Goal: Navigation & Orientation: Find specific page/section

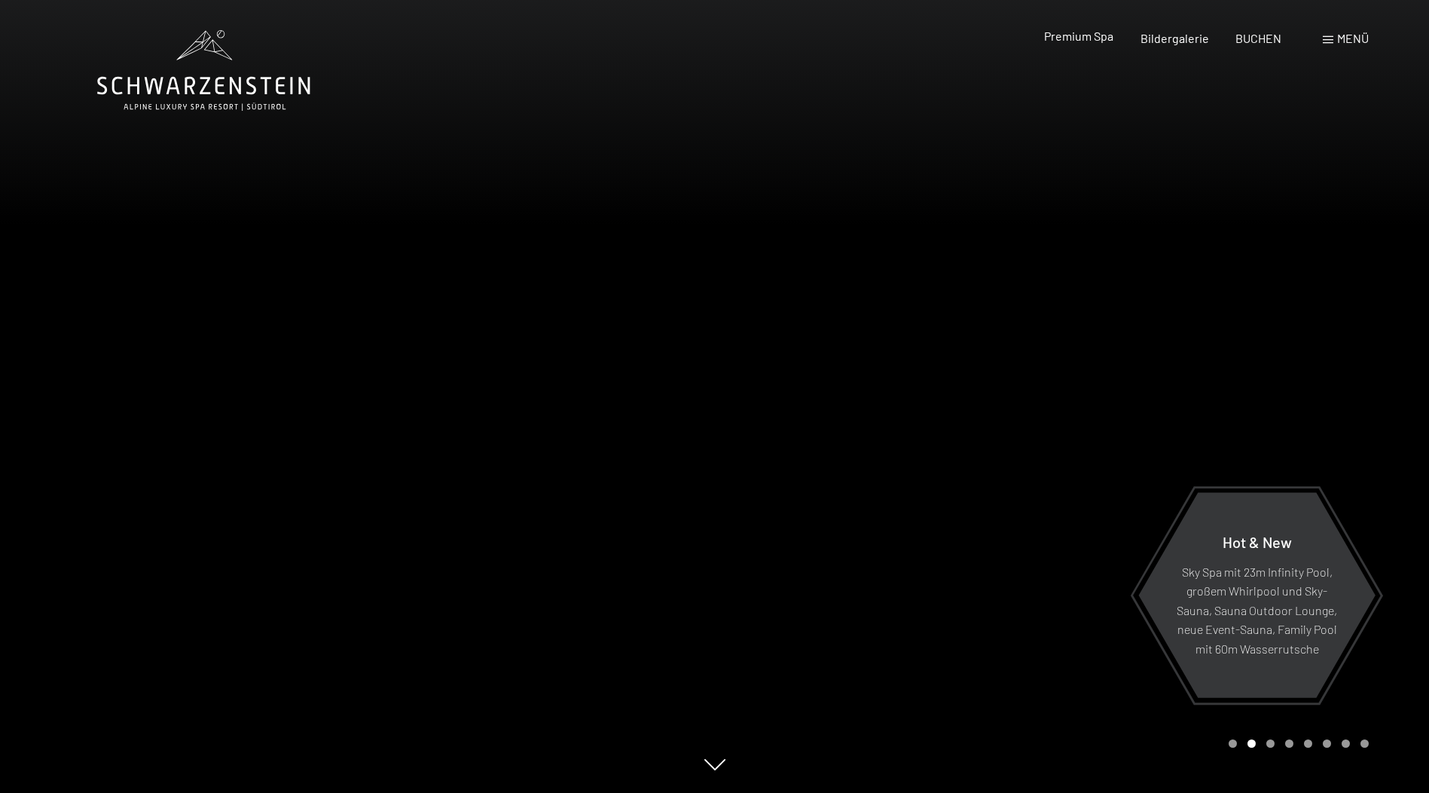
drag, startPoint x: 0, startPoint y: 0, endPoint x: 1081, endPoint y: 38, distance: 1082.0
click at [1081, 38] on span "Premium Spa" at bounding box center [1078, 36] width 69 height 14
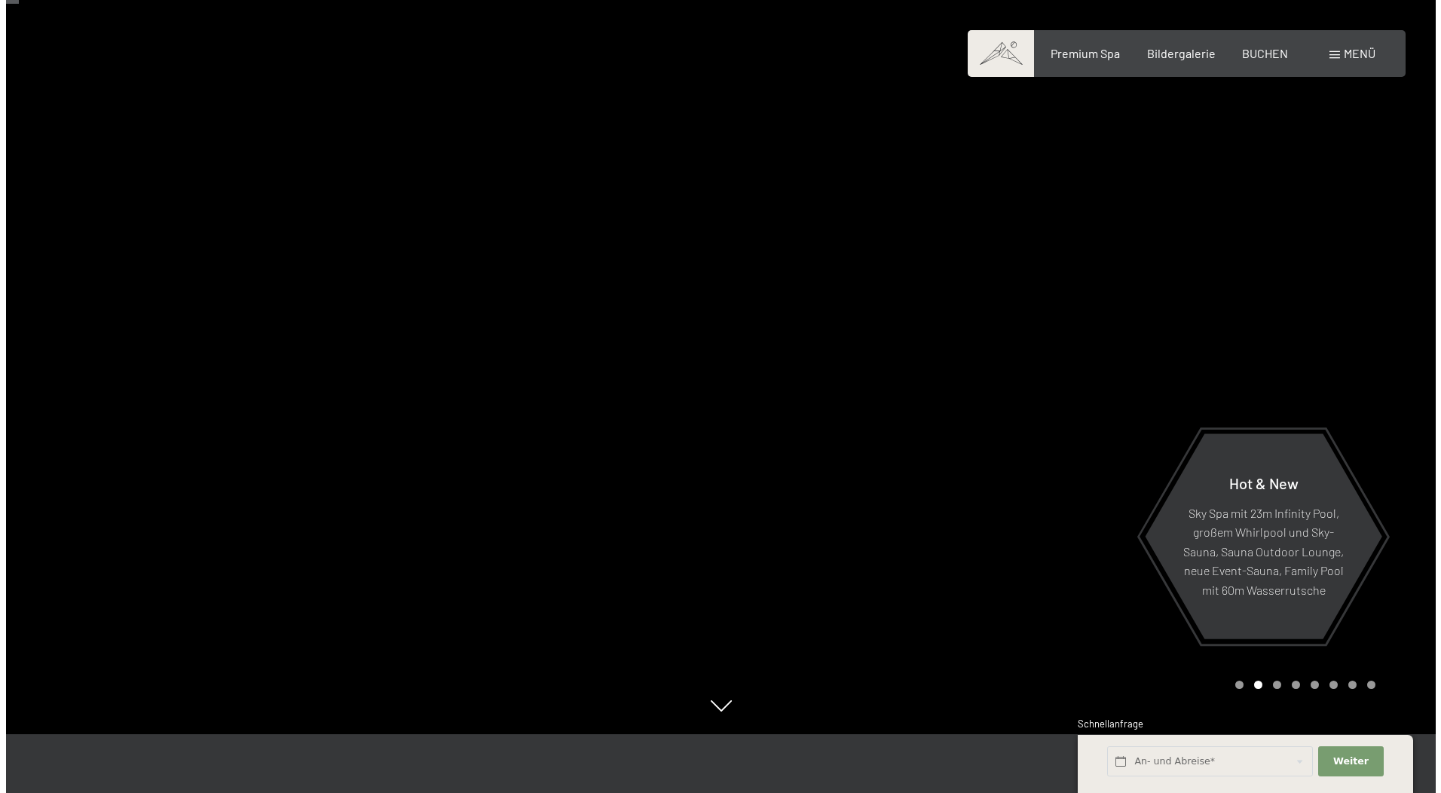
scroll to position [75, 0]
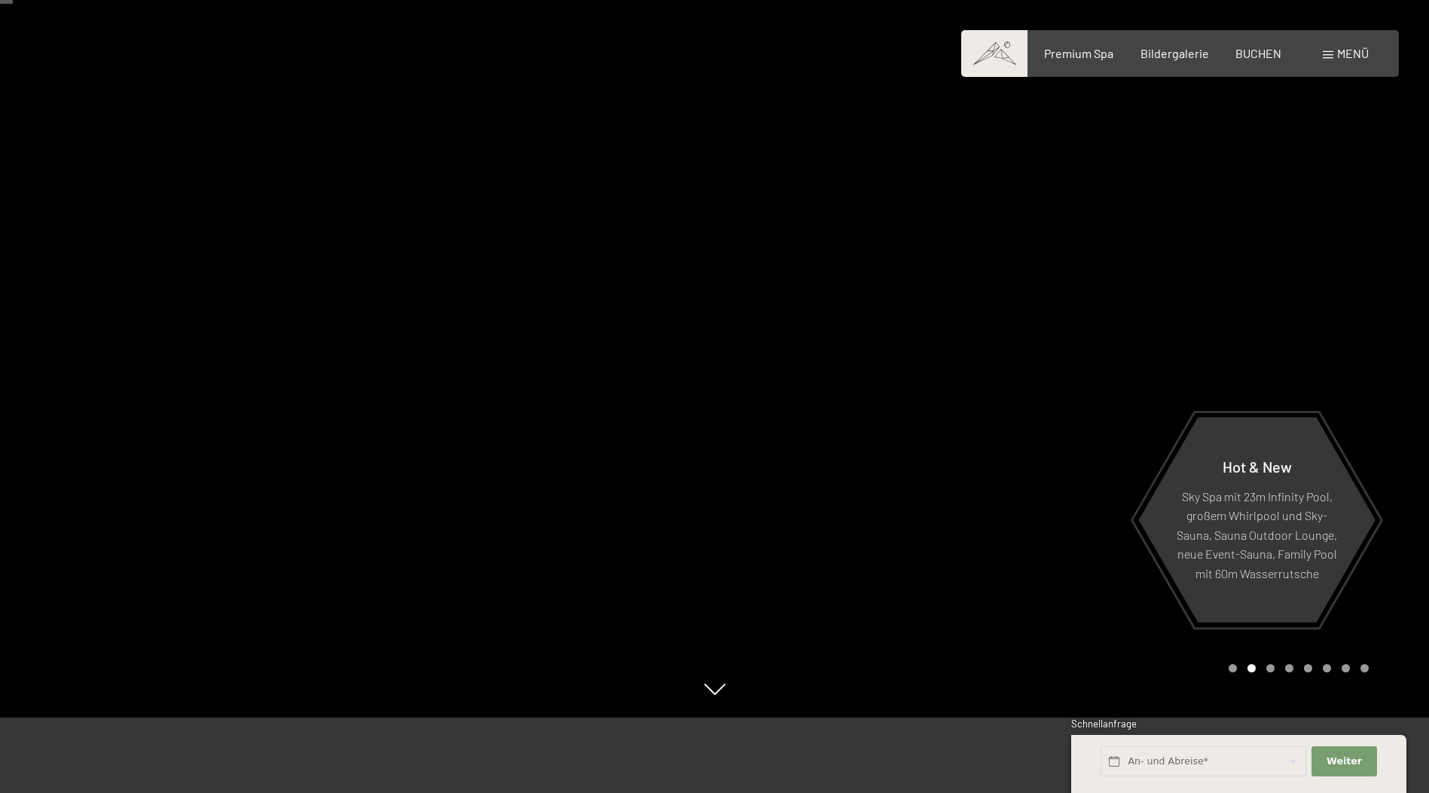
click at [1325, 57] on span at bounding box center [1328, 55] width 11 height 8
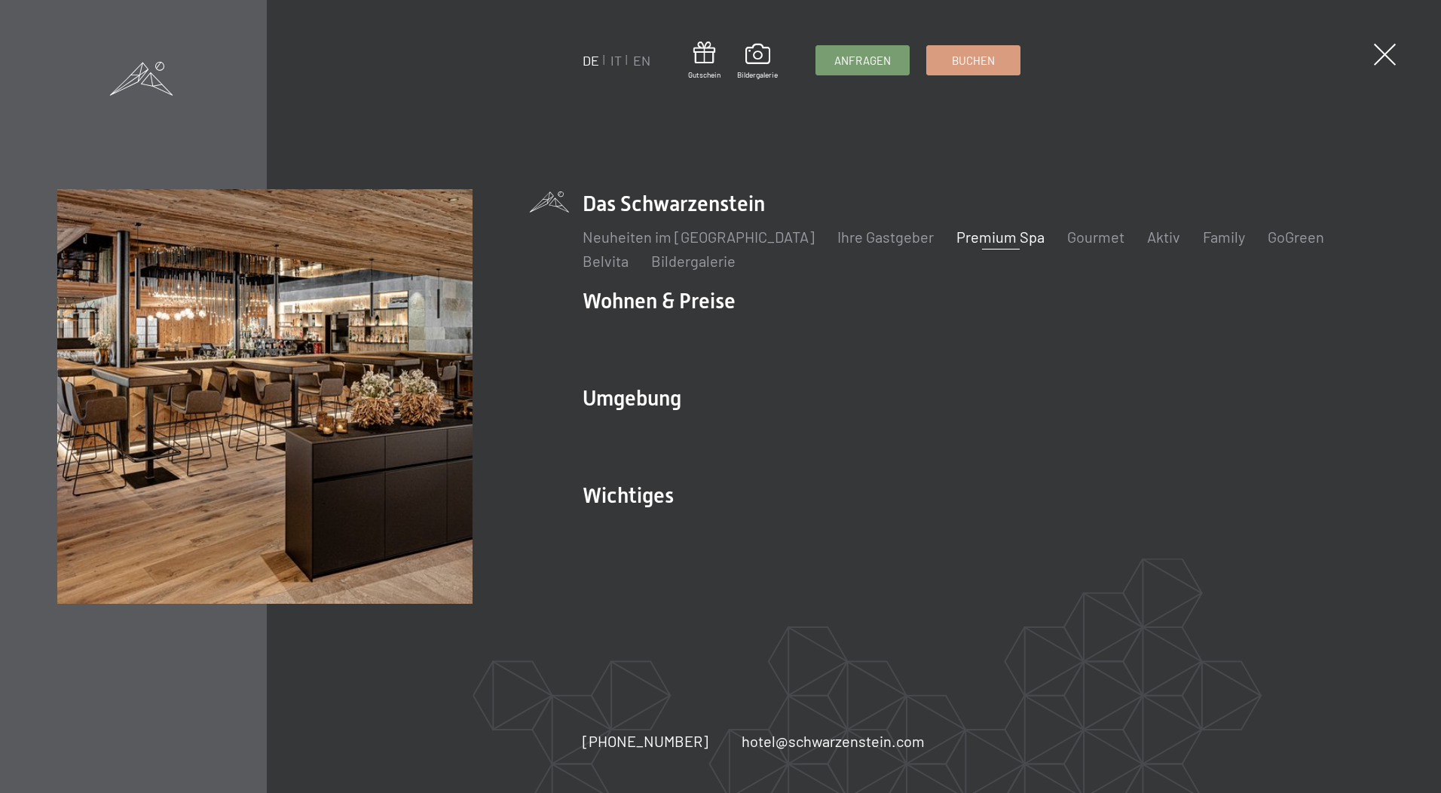
click at [956, 240] on link "Premium Spa" at bounding box center [1000, 237] width 88 height 18
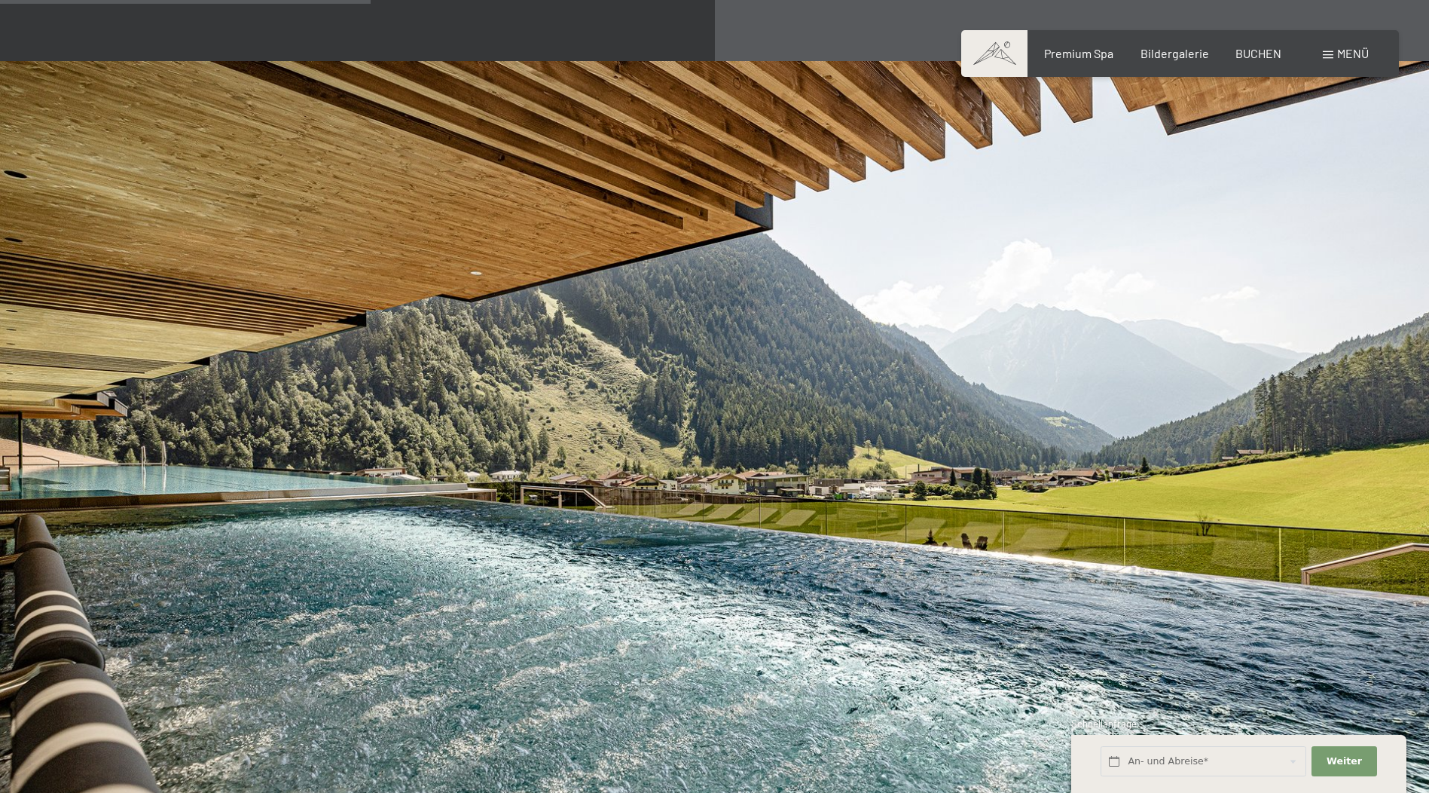
scroll to position [3014, 0]
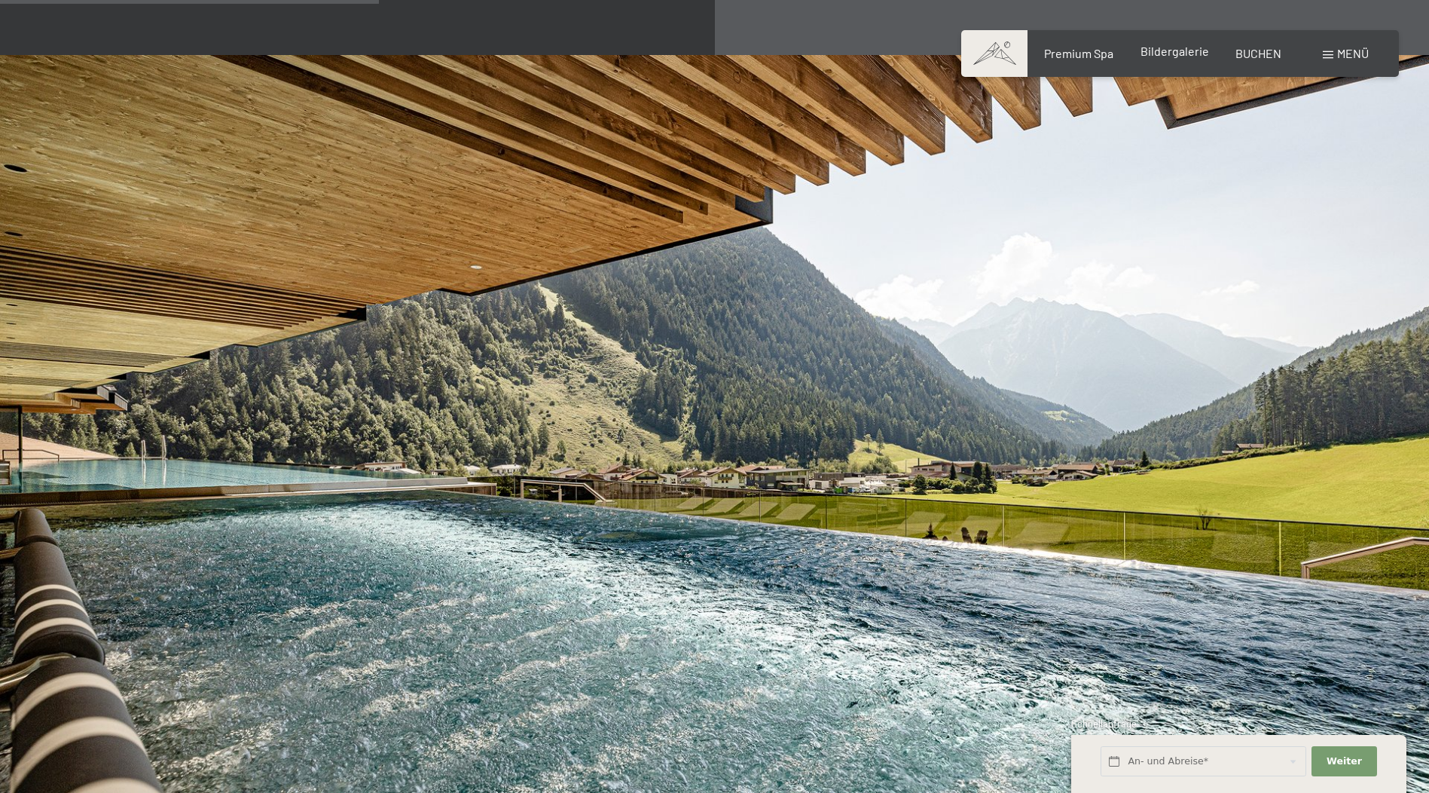
click at [1179, 58] on div "Bildergalerie" at bounding box center [1175, 51] width 69 height 17
click at [1179, 54] on span "Bildergalerie" at bounding box center [1175, 51] width 69 height 14
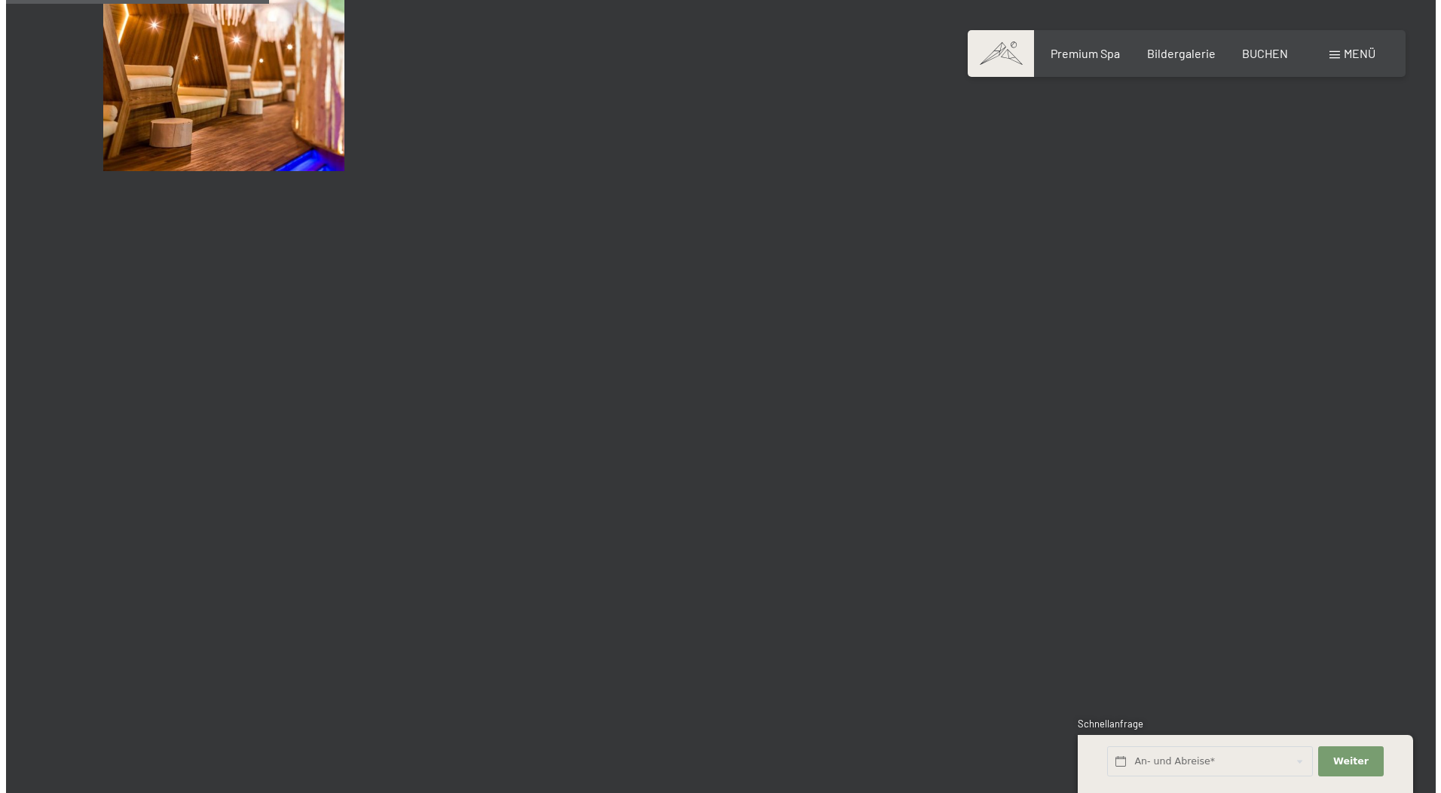
scroll to position [3542, 0]
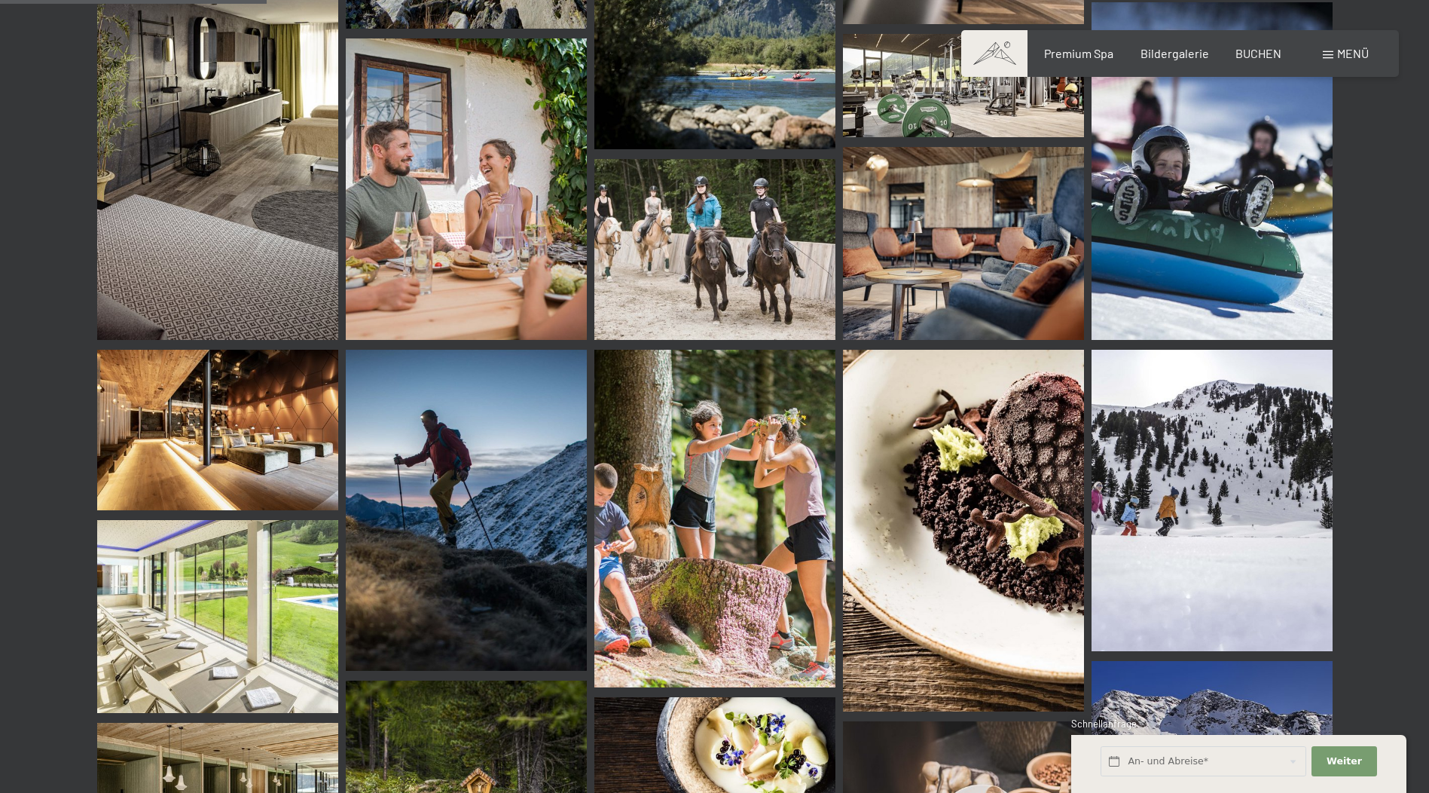
click at [1323, 53] on span at bounding box center [1328, 55] width 11 height 8
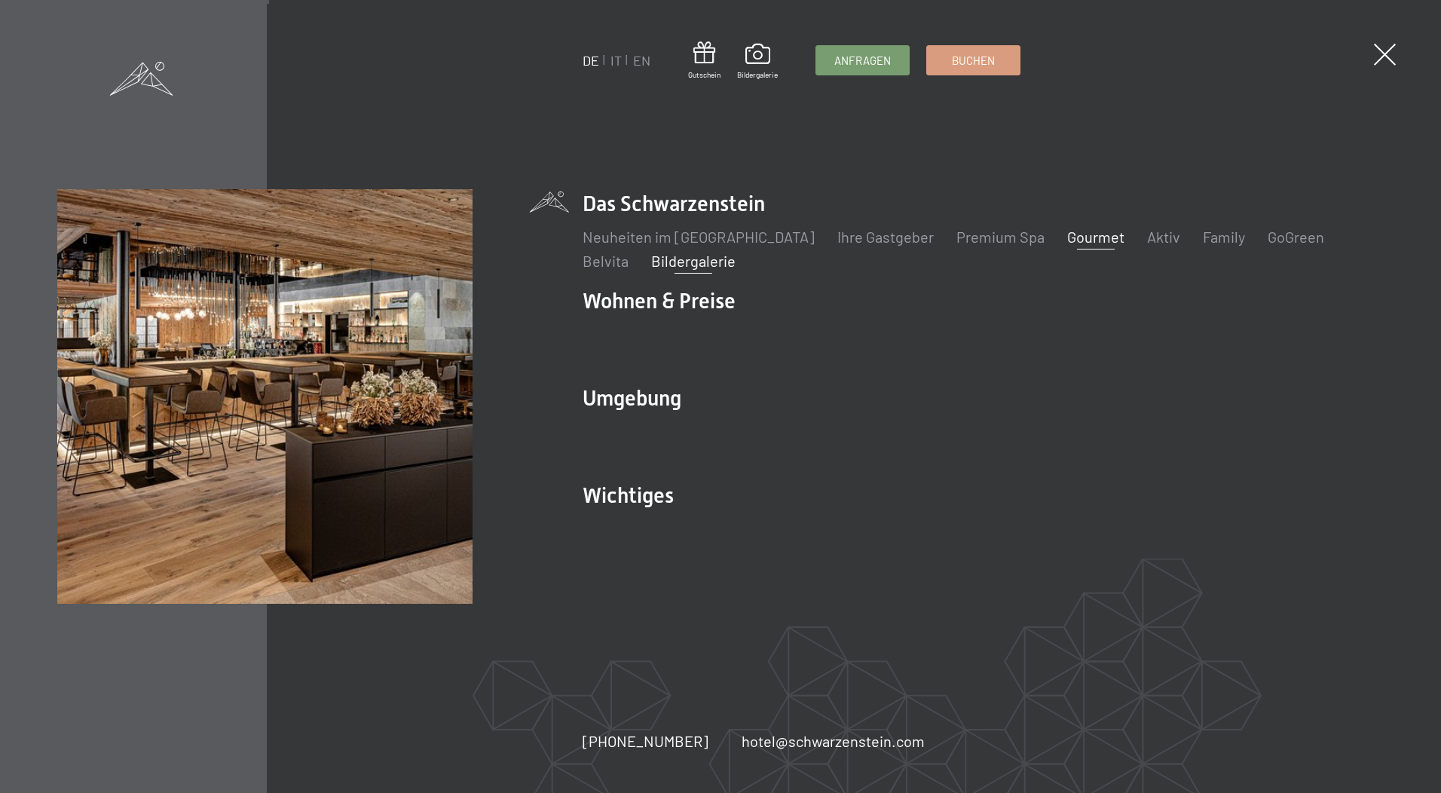
click at [1067, 240] on link "Gourmet" at bounding box center [1095, 237] width 57 height 18
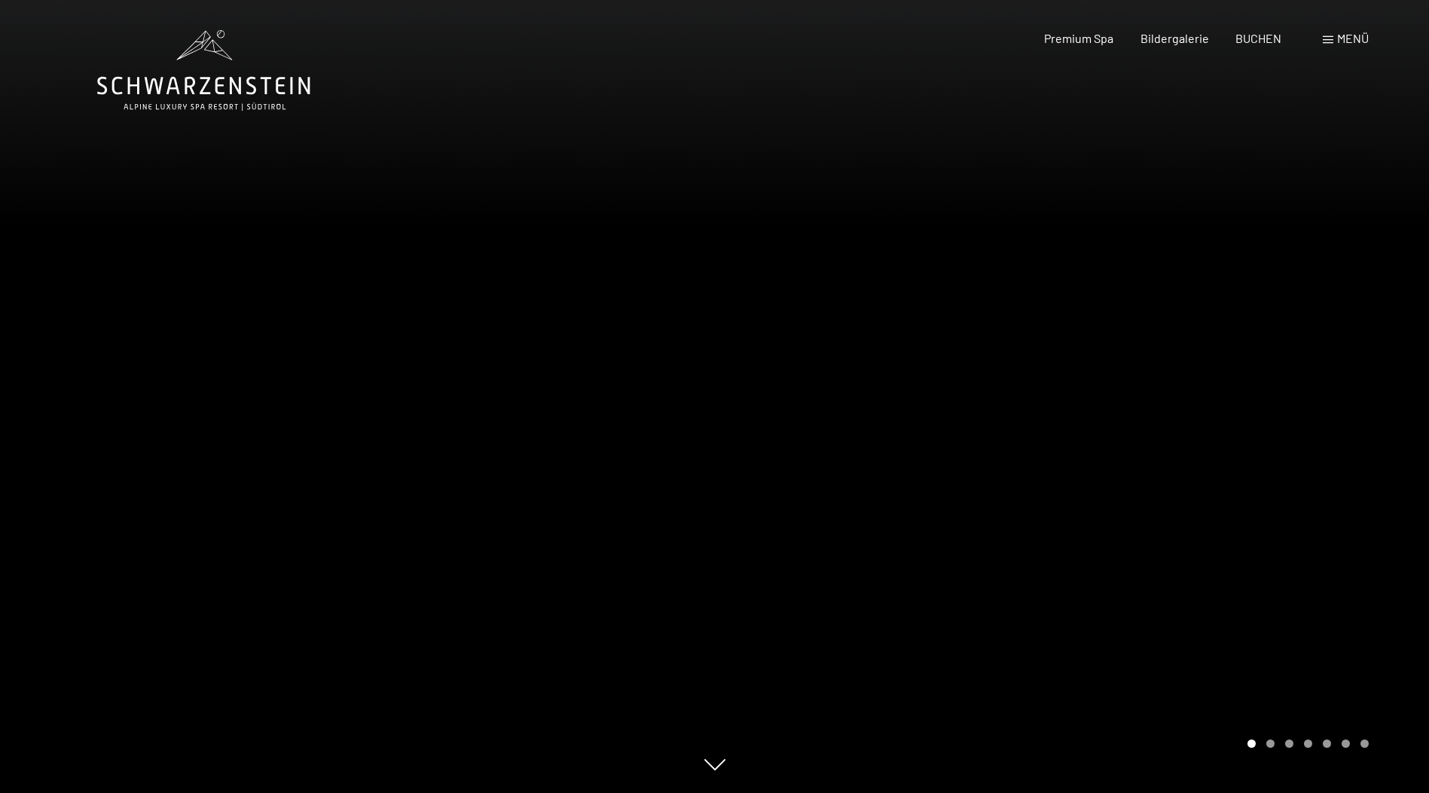
click at [1331, 479] on div at bounding box center [1072, 396] width 715 height 793
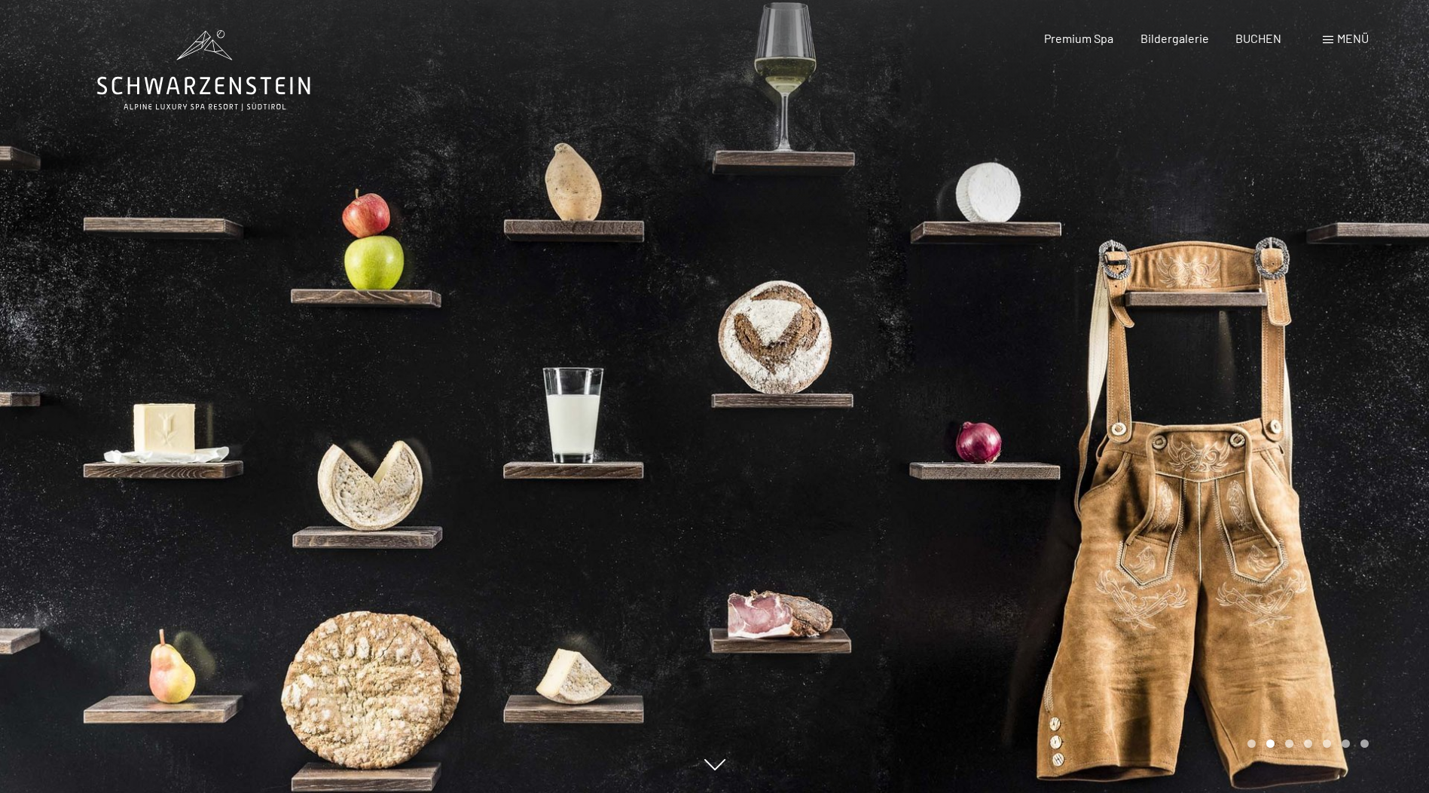
click at [1331, 479] on div at bounding box center [1072, 396] width 715 height 793
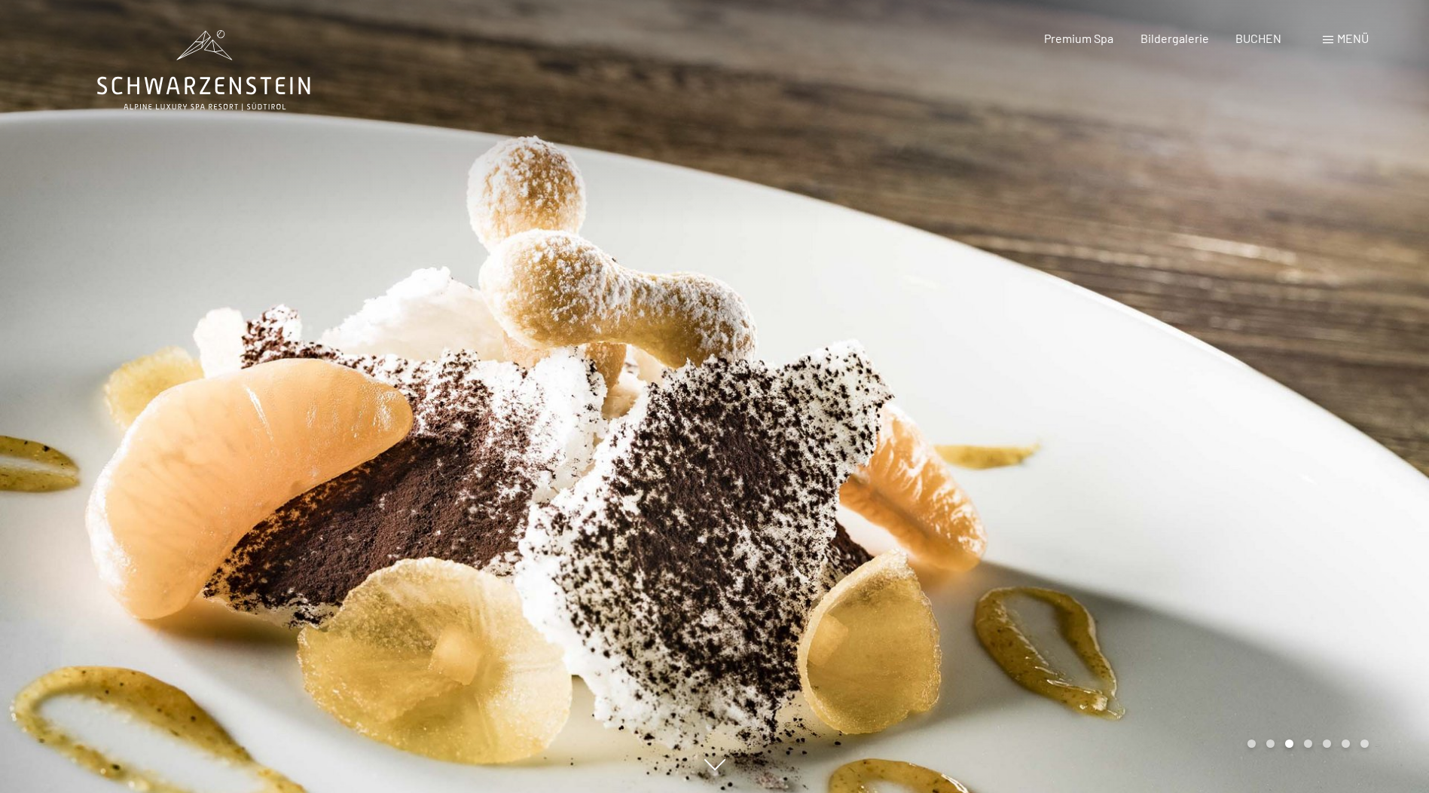
click at [1331, 479] on div at bounding box center [1072, 396] width 715 height 793
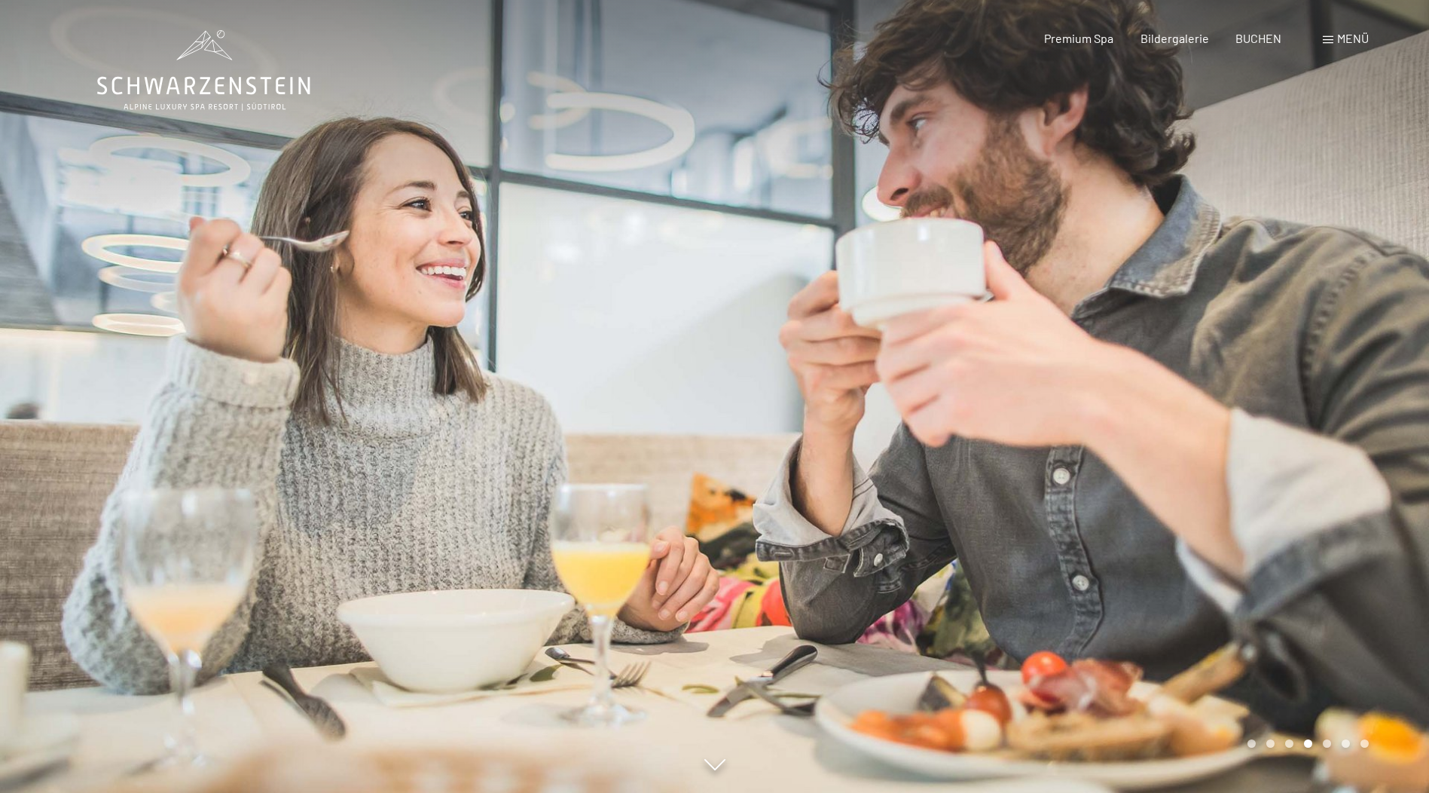
click at [1331, 479] on div at bounding box center [1072, 396] width 715 height 793
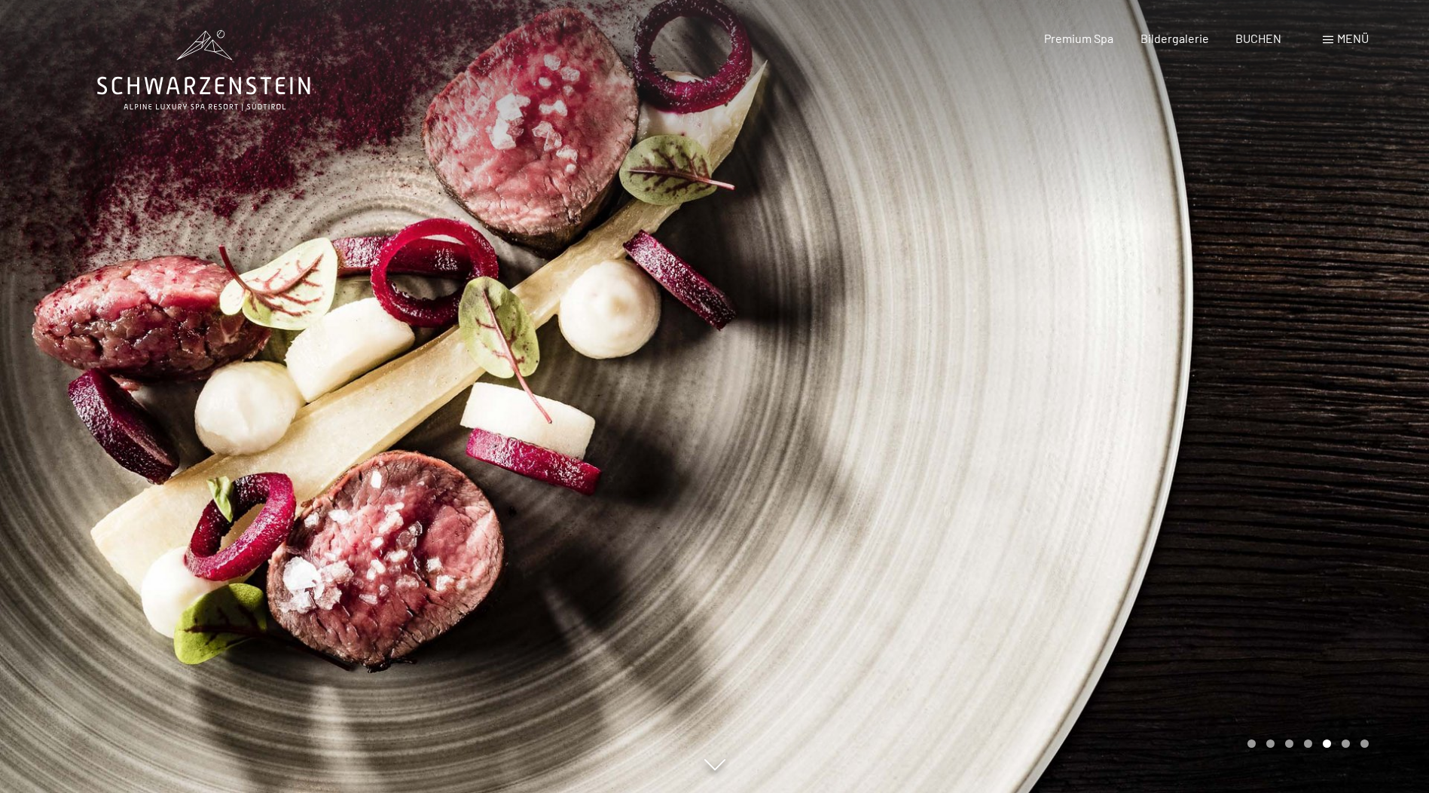
click at [1329, 479] on div at bounding box center [1072, 396] width 715 height 793
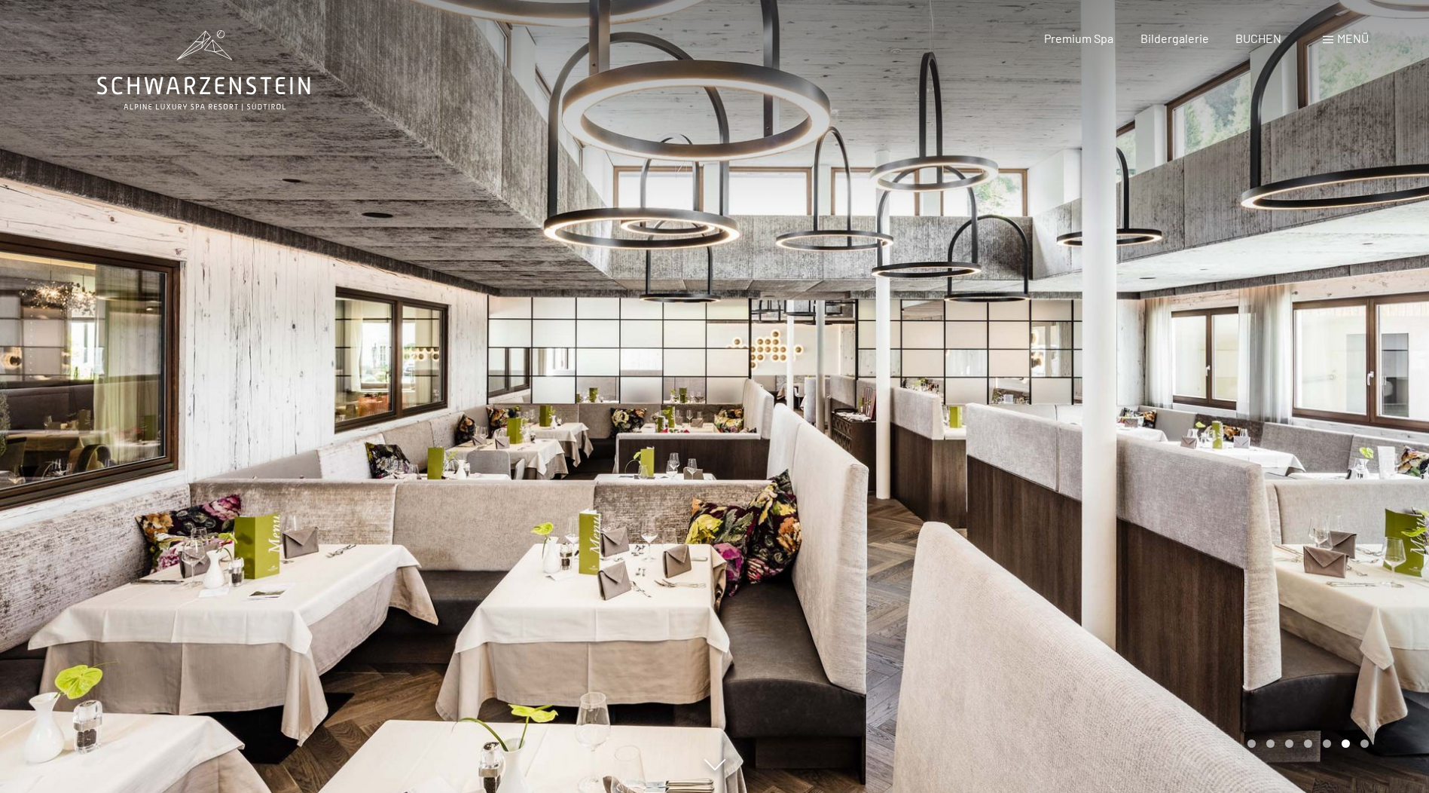
click at [1327, 479] on div at bounding box center [1072, 396] width 715 height 793
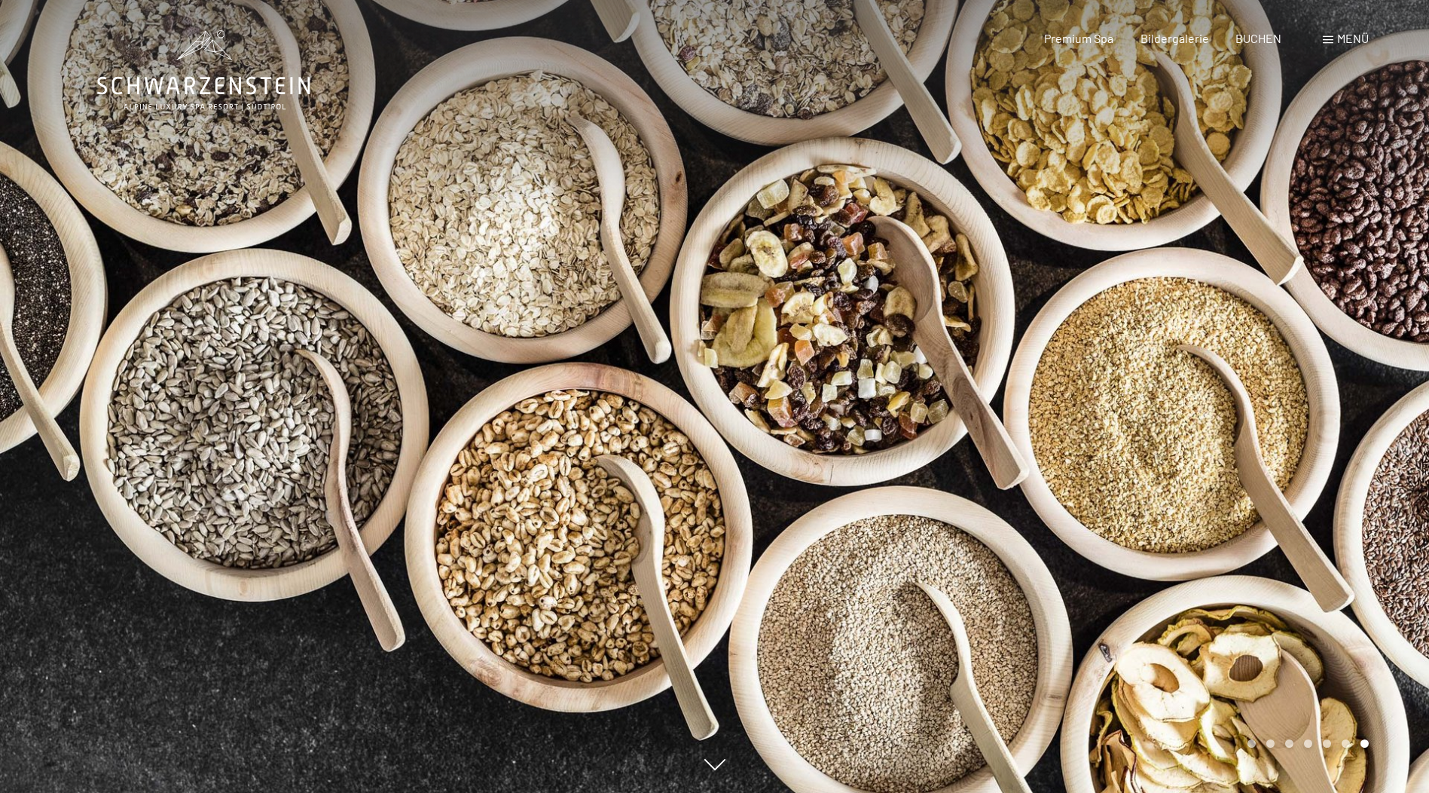
click at [1327, 479] on div at bounding box center [1072, 396] width 715 height 793
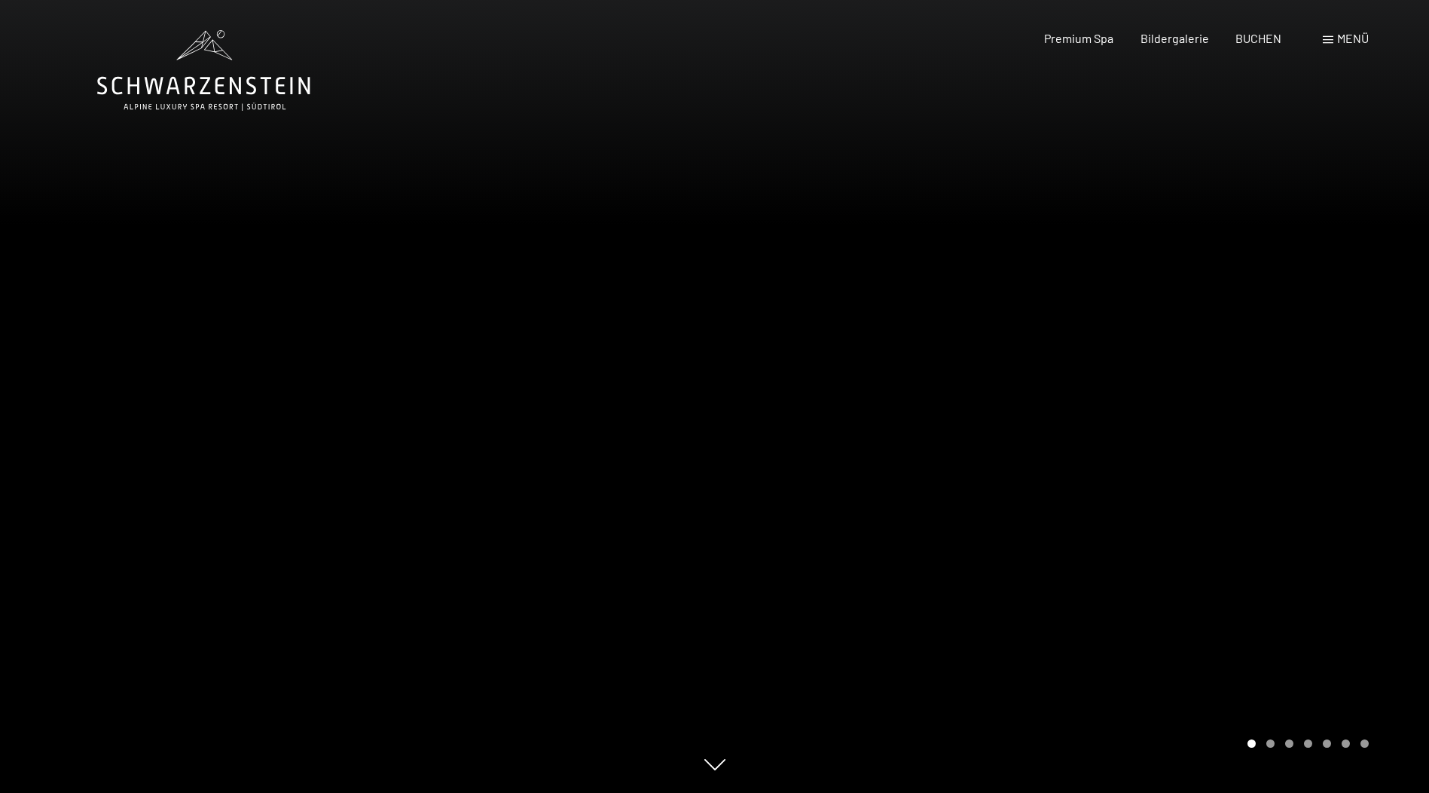
click at [1327, 479] on div at bounding box center [1072, 396] width 715 height 793
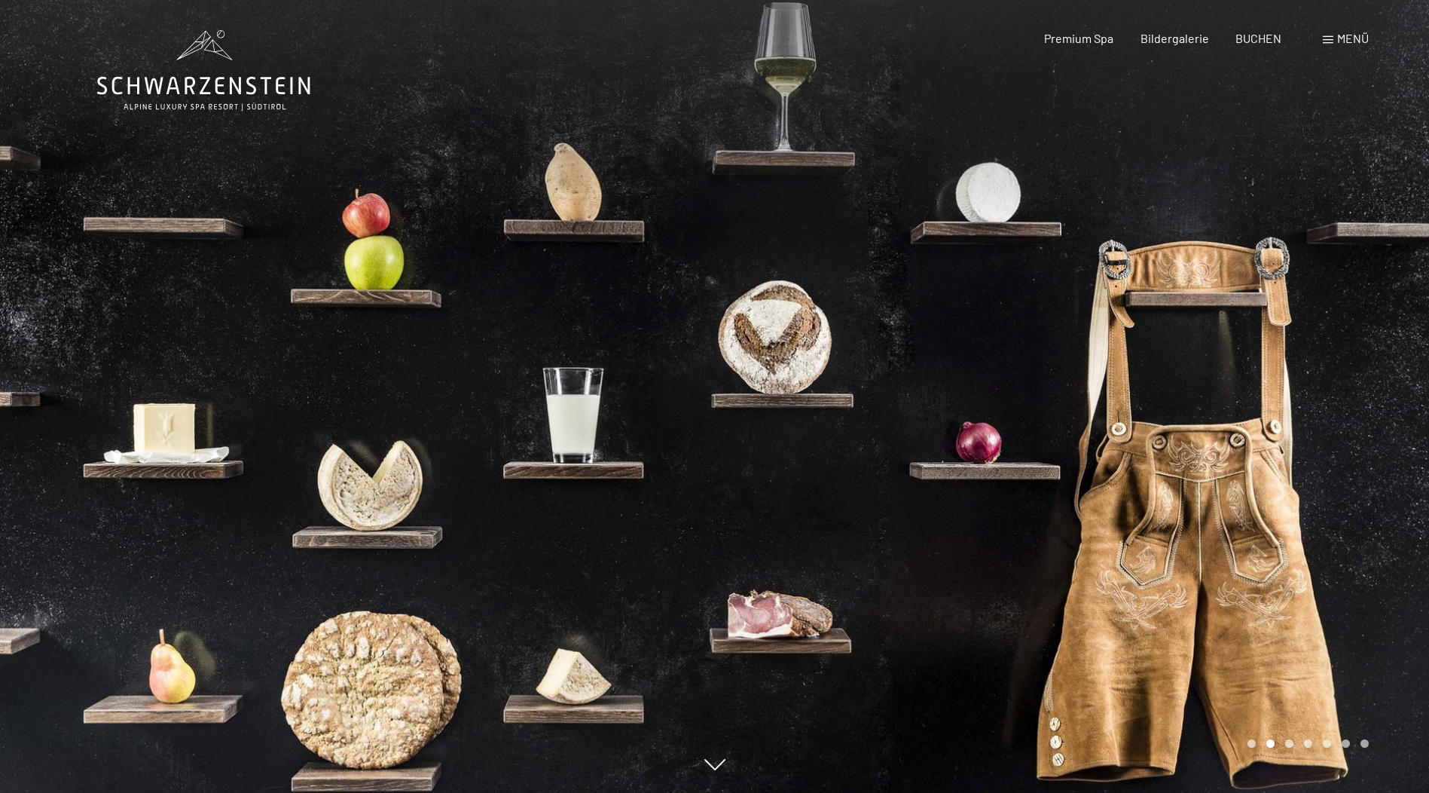
click at [1327, 479] on div at bounding box center [1072, 396] width 715 height 793
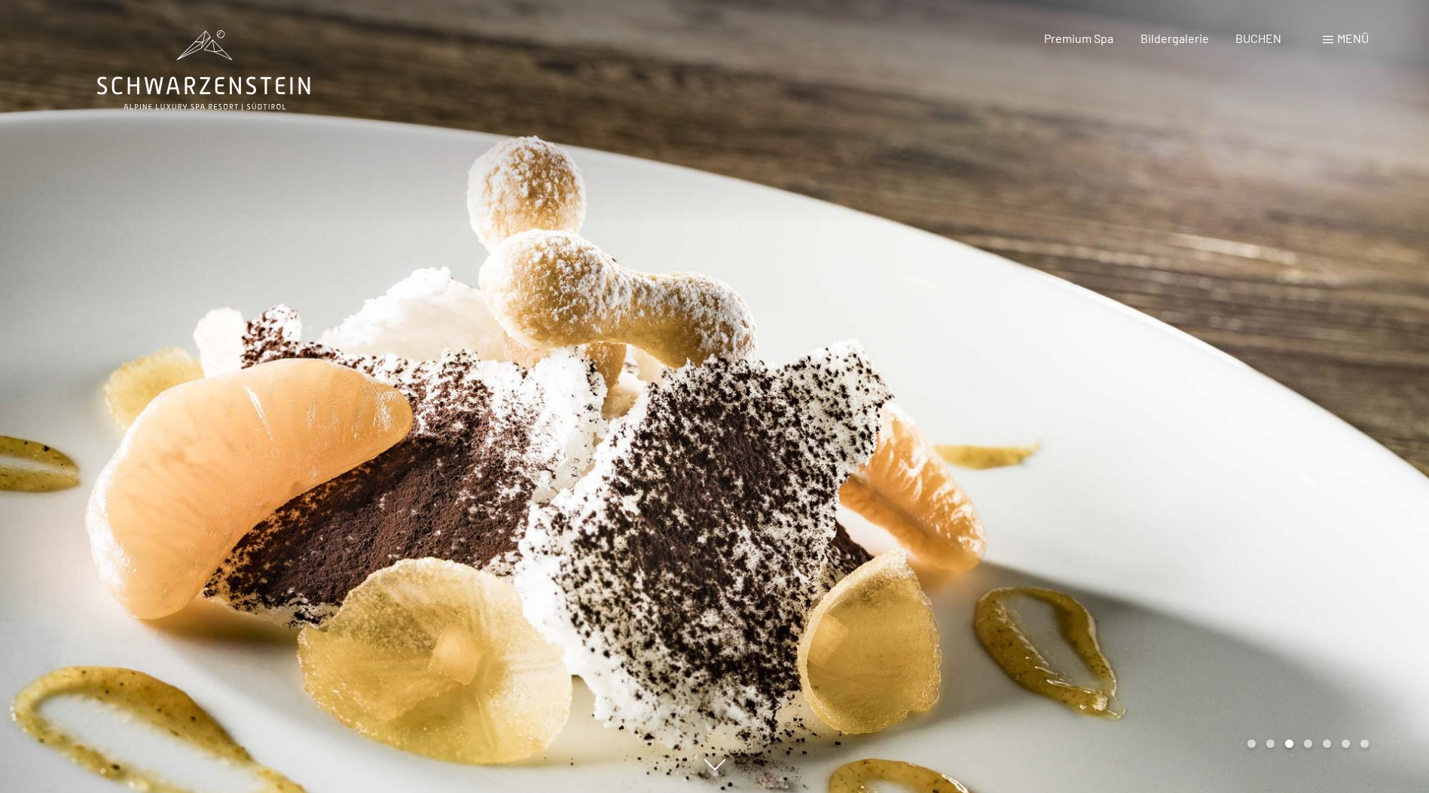
click at [1327, 479] on div at bounding box center [1072, 396] width 715 height 793
